Goal: Use online tool/utility: Use online tool/utility

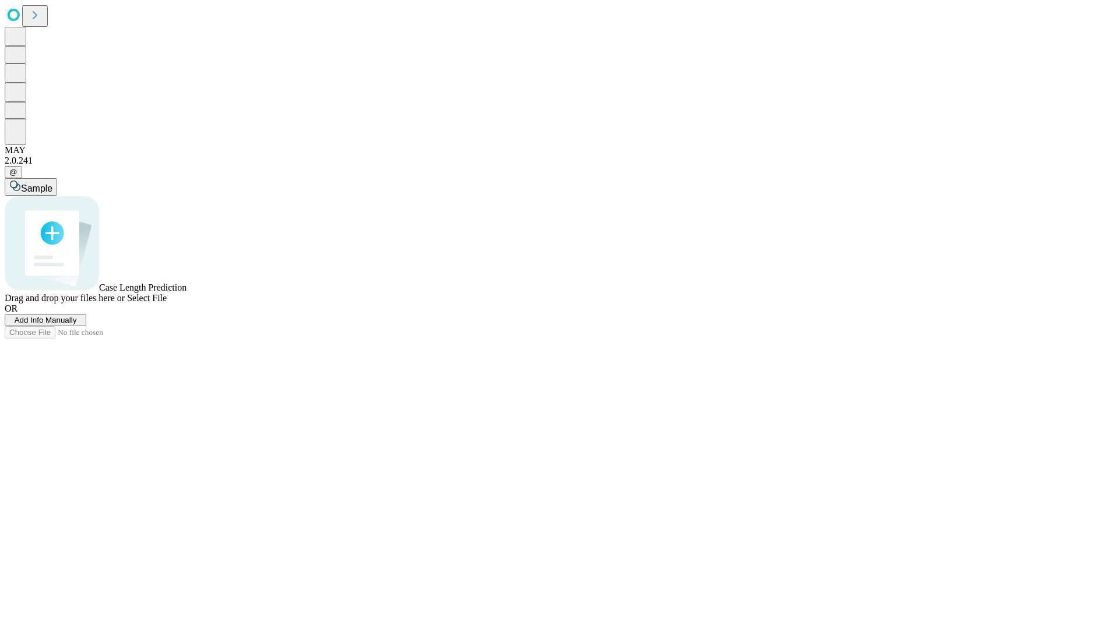
click at [167, 303] on span "Select File" at bounding box center [147, 298] width 40 height 10
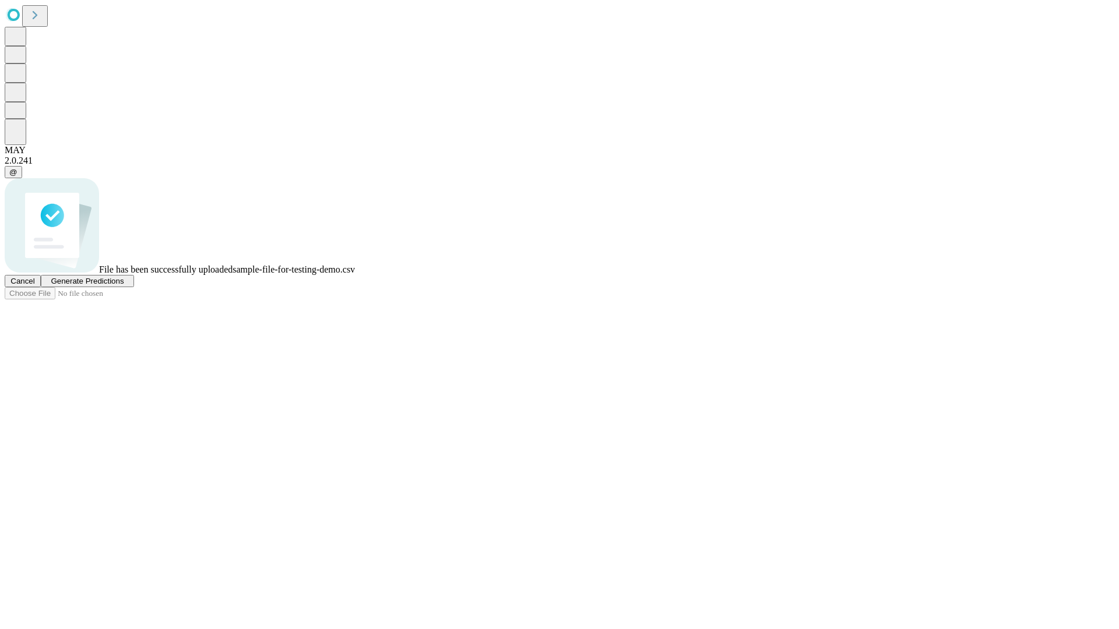
click at [124, 286] on span "Generate Predictions" at bounding box center [87, 281] width 73 height 9
